Goal: Transaction & Acquisition: Subscribe to service/newsletter

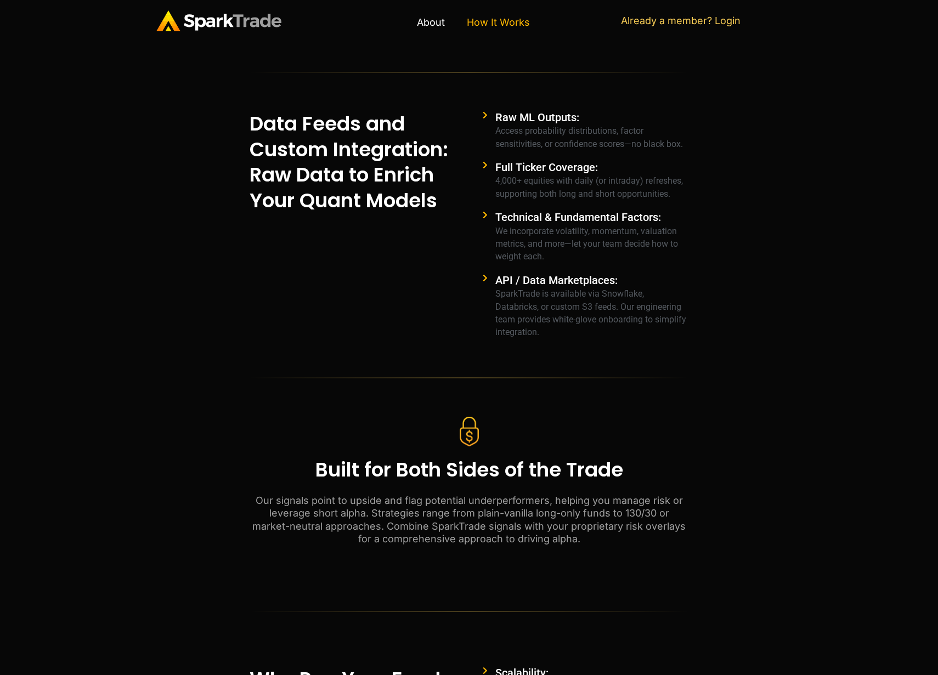
click at [497, 20] on link "How It Works" at bounding box center [498, 22] width 85 height 25
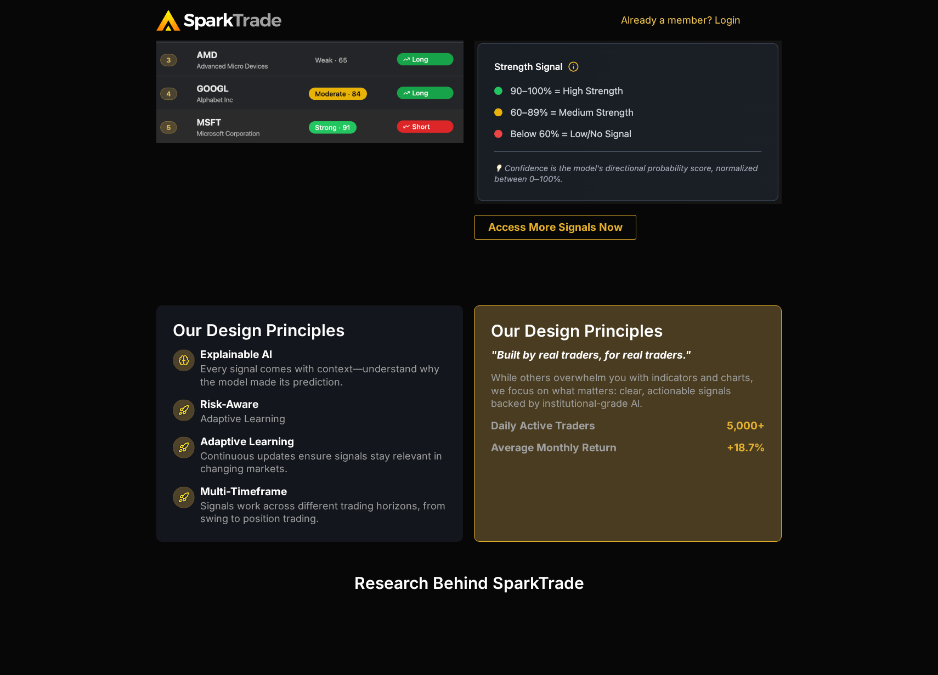
scroll to position [721, 0]
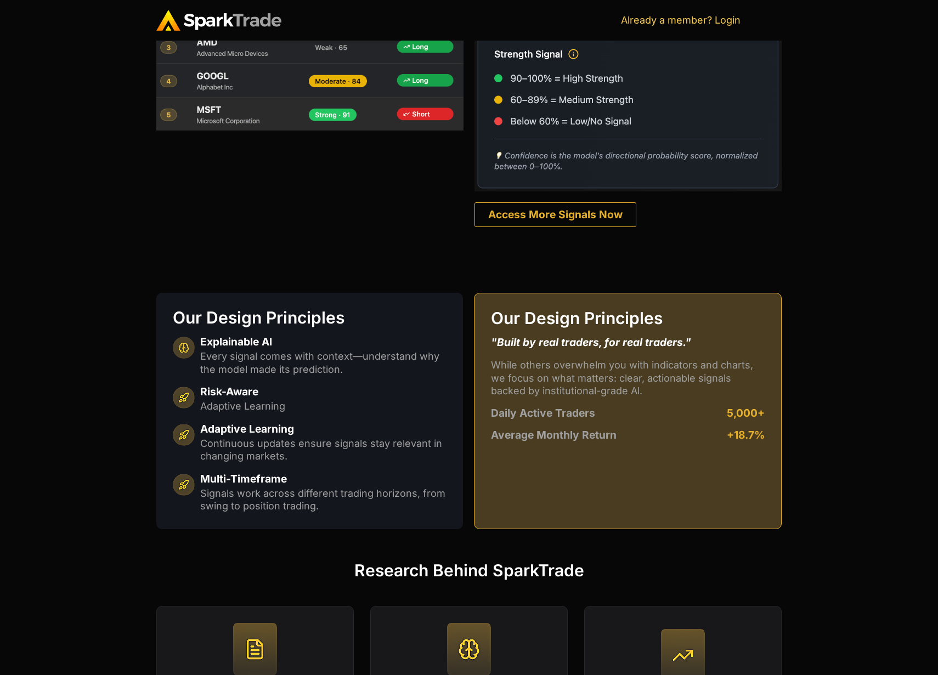
click at [608, 388] on p "While others overwhelm you with indicators and charts, we focus on what matters…" at bounding box center [628, 378] width 274 height 38
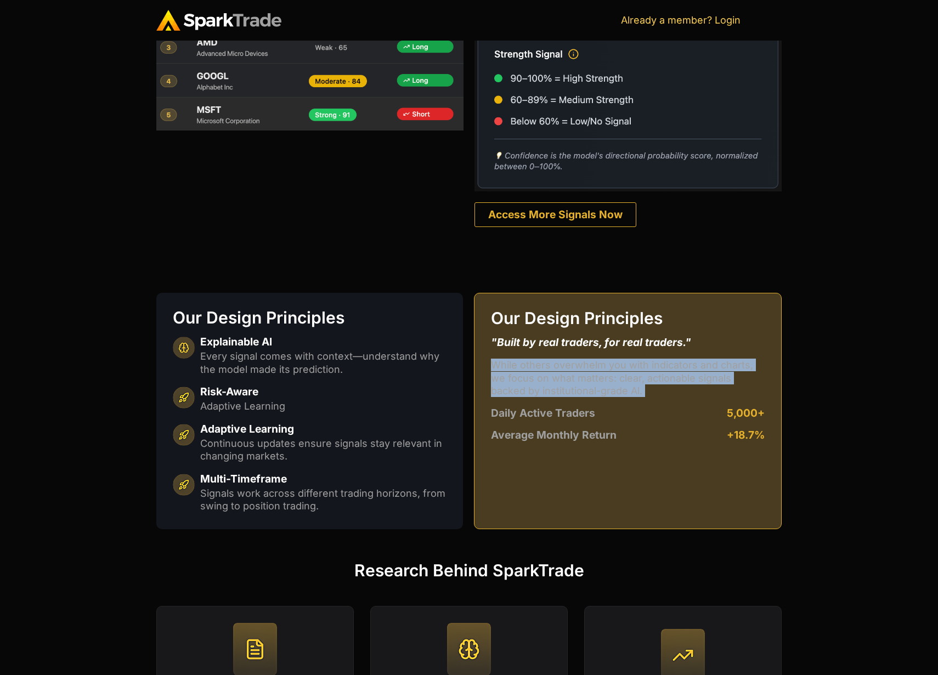
click at [608, 388] on p "While others overwhelm you with indicators and charts, we focus on what matters…" at bounding box center [628, 378] width 274 height 38
click at [627, 377] on p "While others overwhelm you with indicators and charts, we focus on what matters…" at bounding box center [628, 378] width 274 height 38
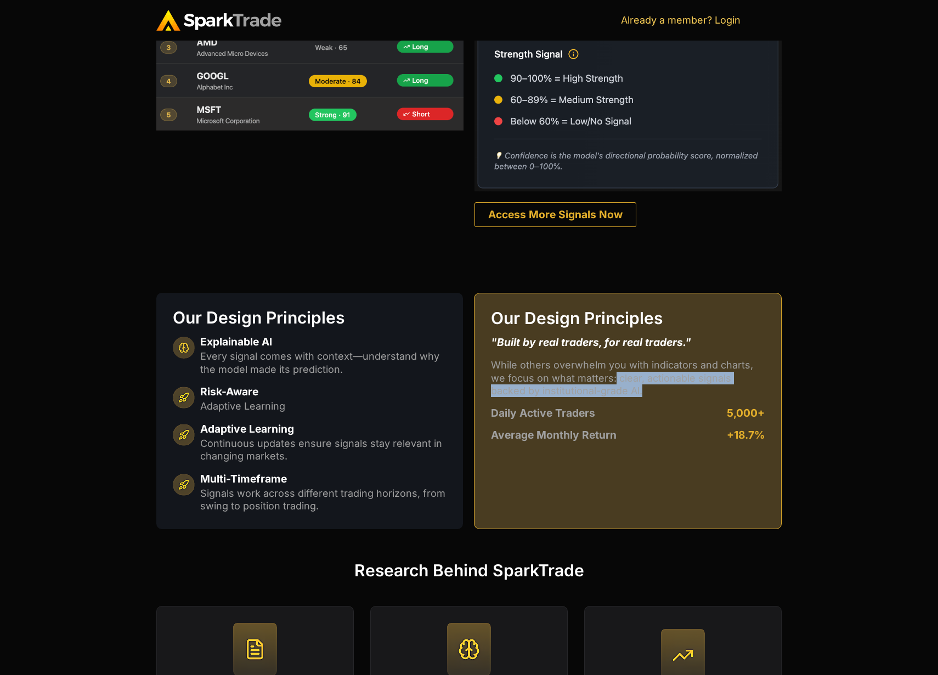
drag, startPoint x: 614, startPoint y: 380, endPoint x: 718, endPoint y: 393, distance: 105.0
click at [718, 393] on p "While others overwhelm you with indicators and charts, we focus on what matters…" at bounding box center [628, 378] width 274 height 38
click at [695, 399] on div "Our Design Principles "Built by real traders, for real traders." While others o…" at bounding box center [628, 411] width 308 height 236
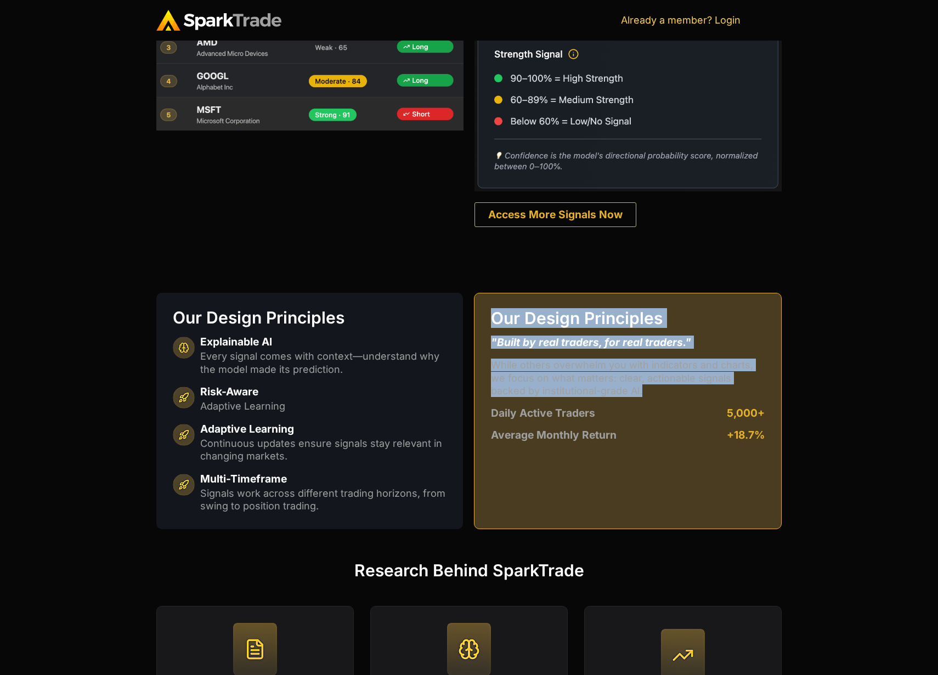
drag, startPoint x: 644, startPoint y: 390, endPoint x: 470, endPoint y: 311, distance: 190.9
click at [470, 311] on div "Our Design Principles Explainable Al Every signal comes with context—understand…" at bounding box center [468, 410] width 625 height 269
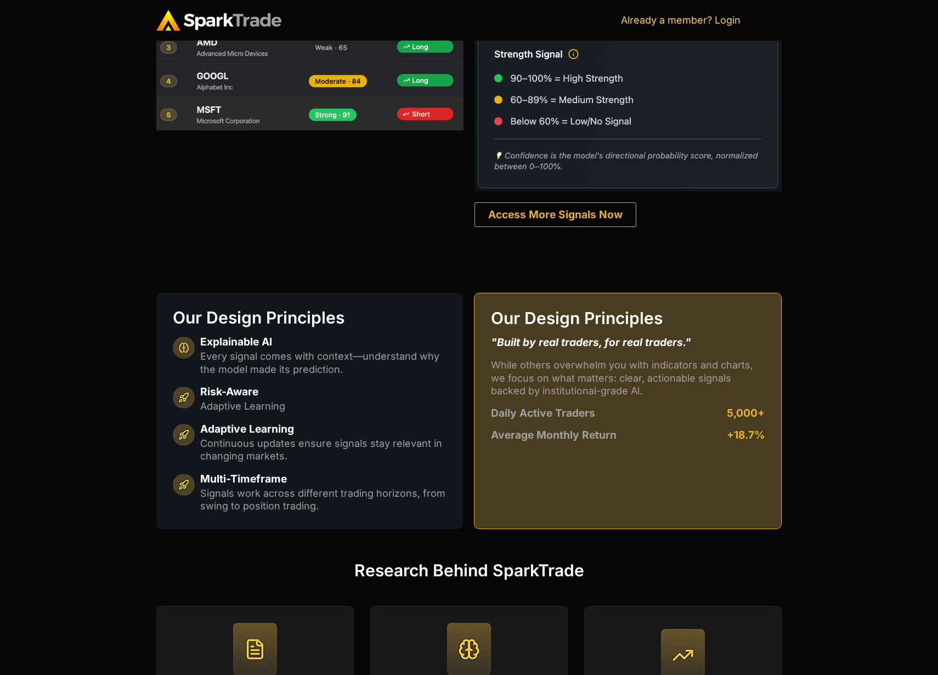
click at [546, 434] on h2 "Average Monthly Return" at bounding box center [554, 435] width 126 height 10
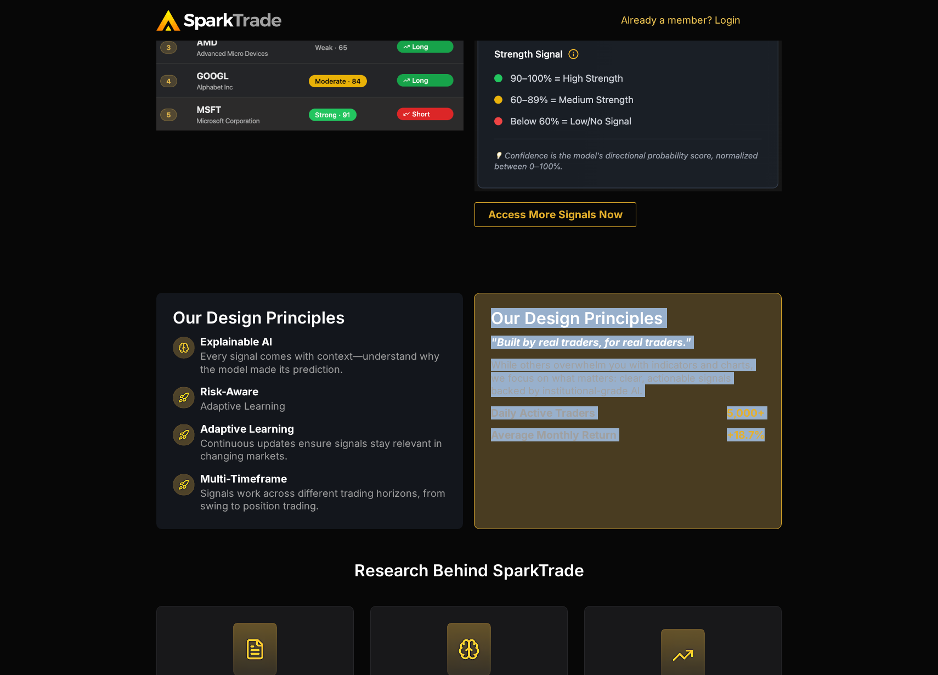
drag, startPoint x: 770, startPoint y: 435, endPoint x: 472, endPoint y: 299, distance: 327.4
click at [472, 299] on div "Our Design Principles Explainable Al Every signal comes with context—understand…" at bounding box center [468, 410] width 625 height 269
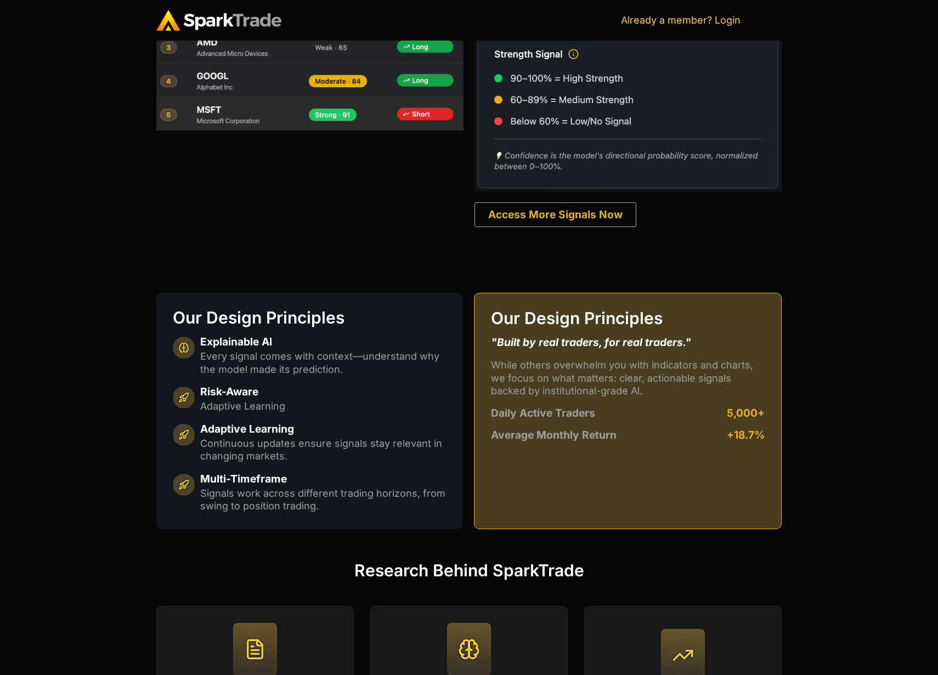
click at [470, 279] on div "Our Design Principles Explainable Al Every signal comes with context—understand…" at bounding box center [468, 410] width 625 height 269
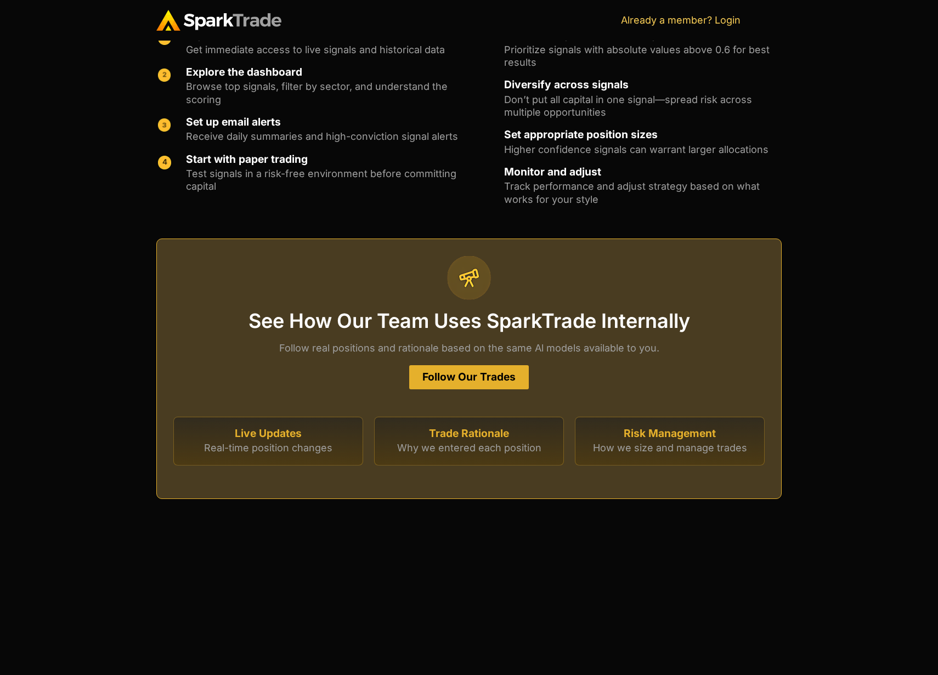
scroll to position [2794, 0]
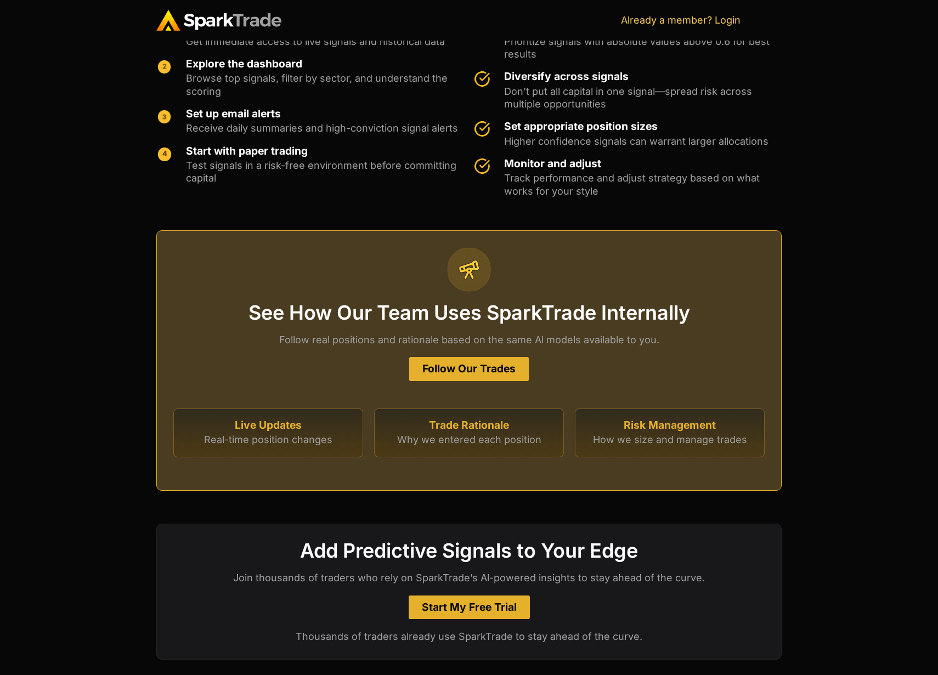
click at [449, 364] on span "Follow Our Trades" at bounding box center [468, 369] width 93 height 10
